Goal: Task Accomplishment & Management: Manage account settings

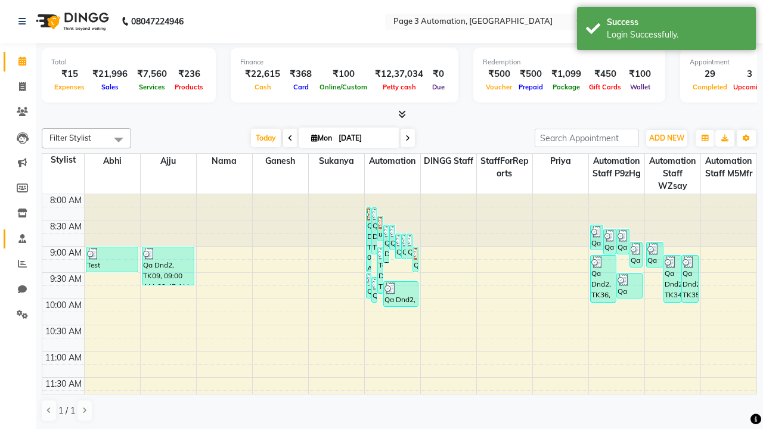
click at [18, 239] on span at bounding box center [22, 240] width 21 height 14
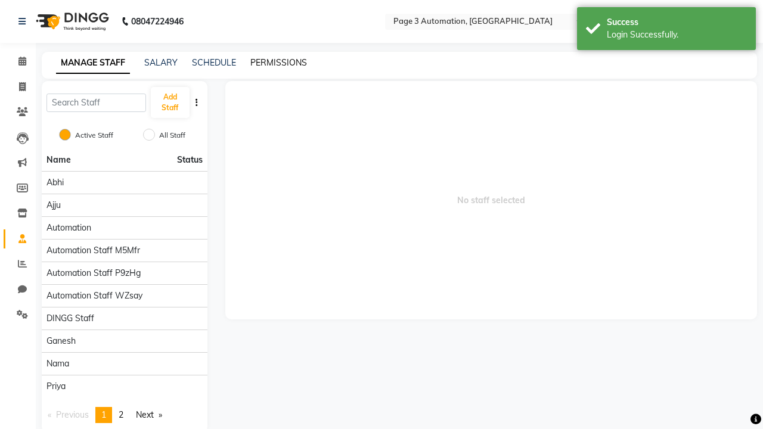
click at [278, 63] on link "PERMISSIONS" at bounding box center [278, 62] width 57 height 11
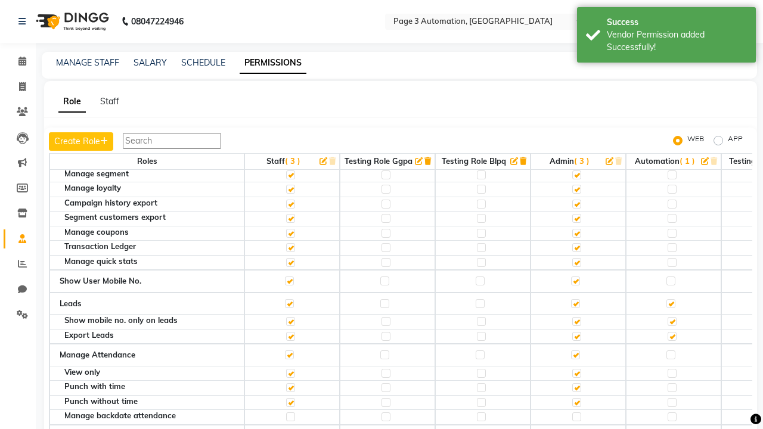
click at [671, 147] on label at bounding box center [671, 142] width 9 height 9
click at [671, 146] on input "checkbox" at bounding box center [671, 142] width 8 height 8
checkbox input "true"
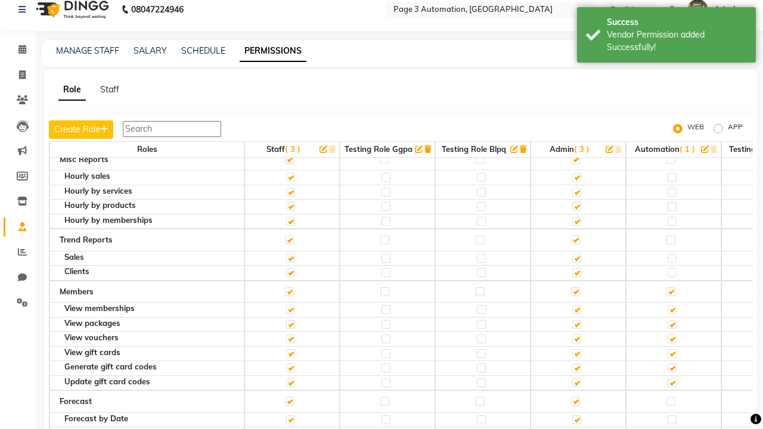
scroll to position [11, 0]
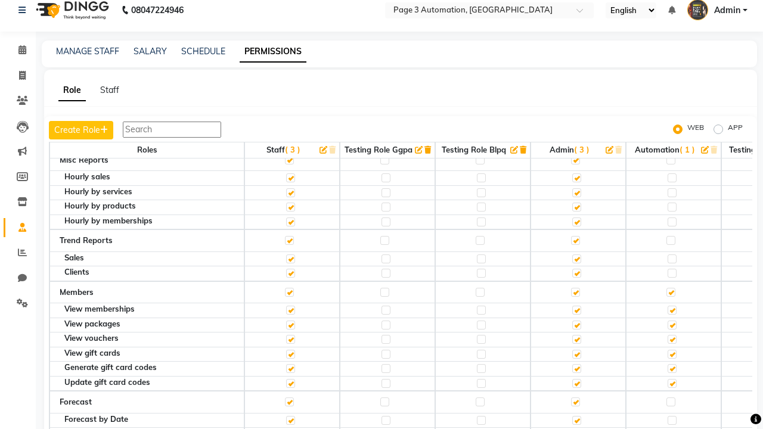
click at [717, 10] on span "Admin" at bounding box center [727, 10] width 26 height 13
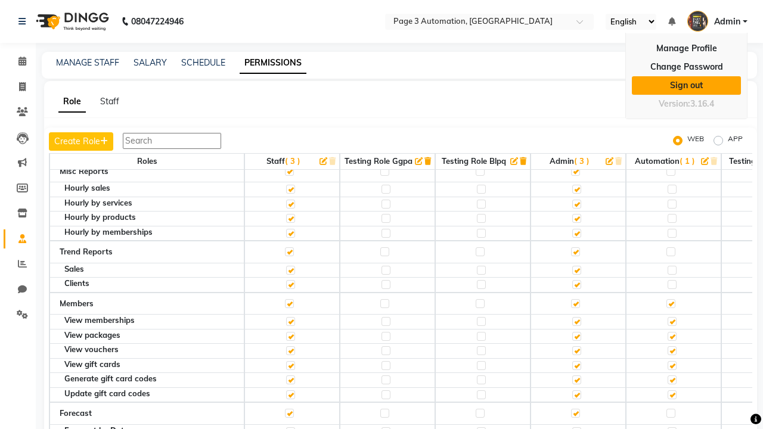
click at [686, 85] on link "Sign out" at bounding box center [686, 85] width 109 height 18
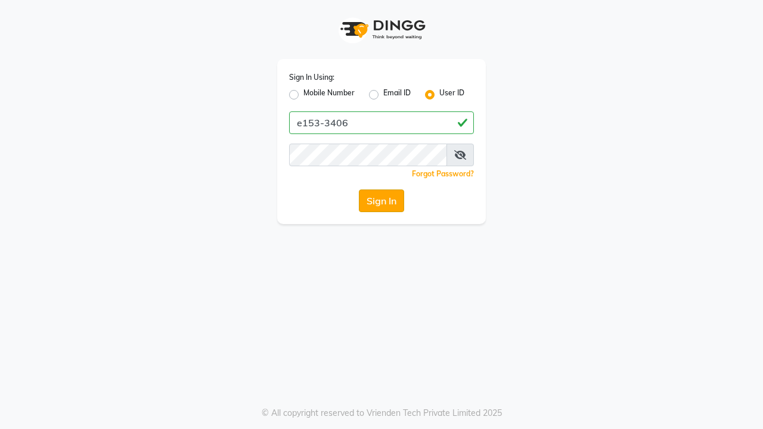
click at [382, 201] on button "Sign In" at bounding box center [381, 201] width 45 height 23
